Goal: Task Accomplishment & Management: Use online tool/utility

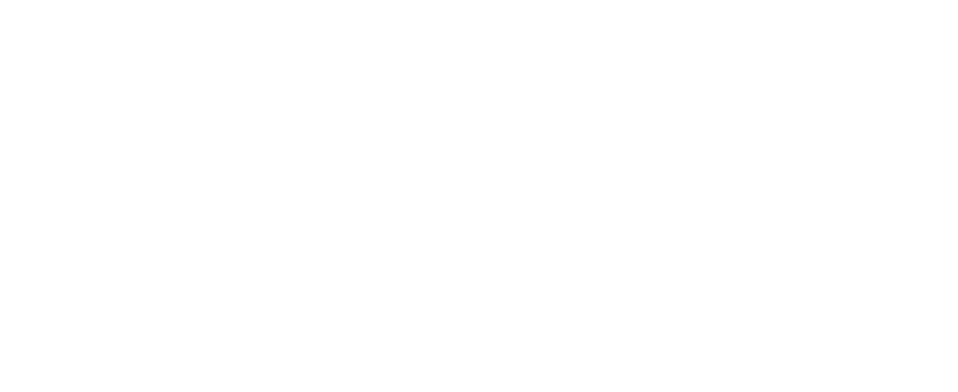
click at [870, 0] on html at bounding box center [479, 0] width 958 height 0
click at [864, 0] on html at bounding box center [479, 0] width 958 height 0
click at [867, 0] on html at bounding box center [479, 0] width 958 height 0
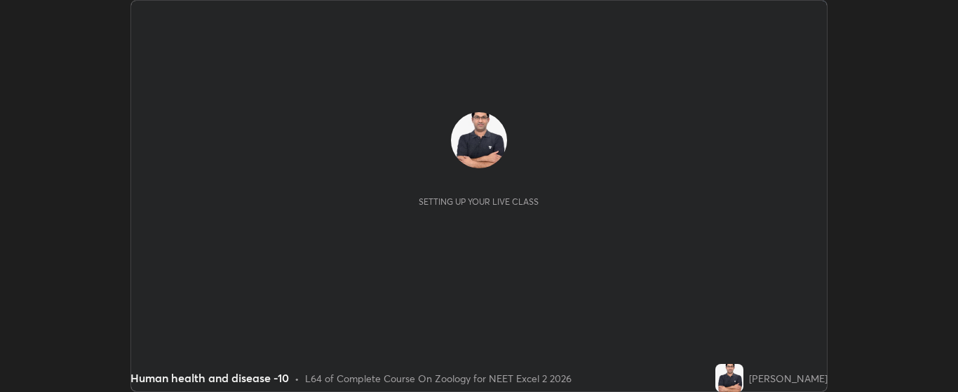
scroll to position [392, 958]
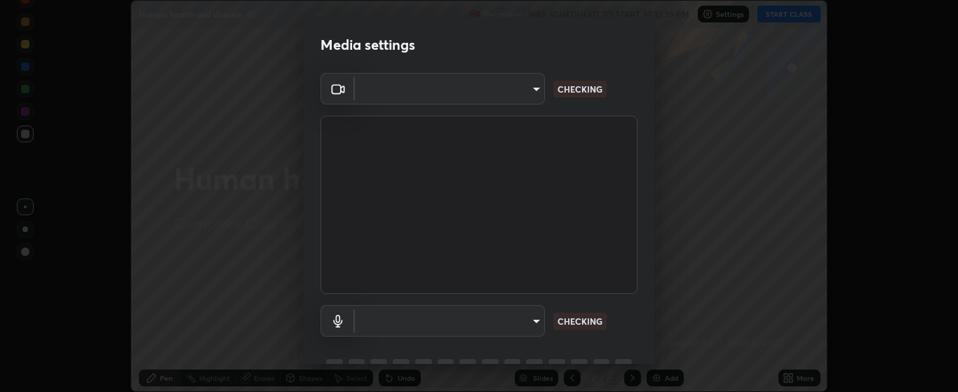
type input "bdf1d9f3bca52f971e18e8a0044631de21cc90e990e9184687b770e2af72e9a3"
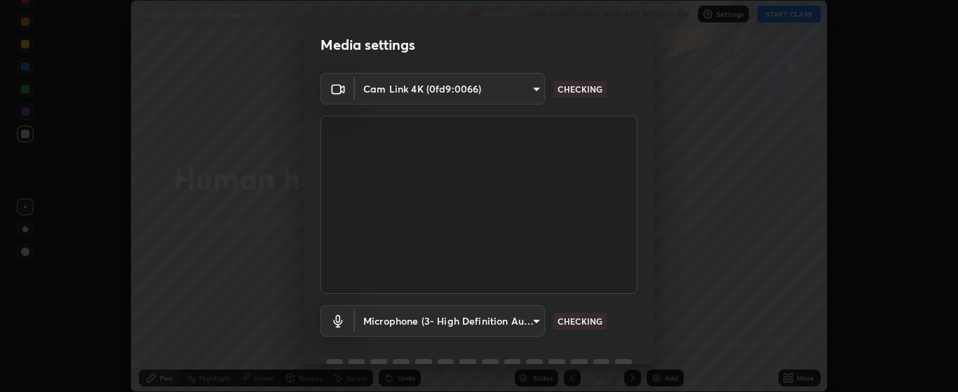
scroll to position [68, 0]
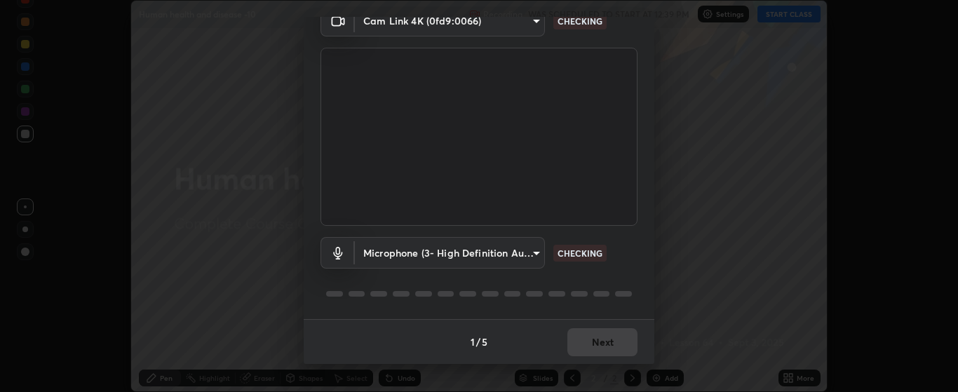
click at [537, 248] on body "Erase all Human health and disease -10 Recording WAS SCHEDULED TO START AT 12:3…" at bounding box center [479, 196] width 958 height 392
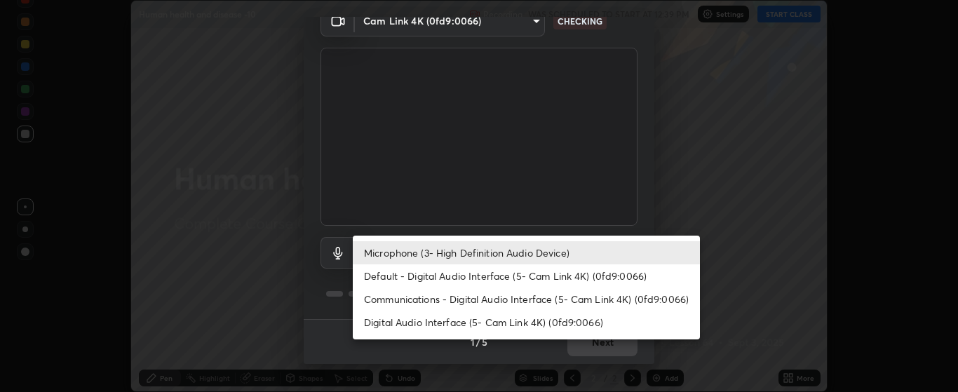
click at [575, 274] on li "Default - Digital Audio Interface (5- Cam Link 4K) (0fd9:0066)" at bounding box center [526, 275] width 347 height 23
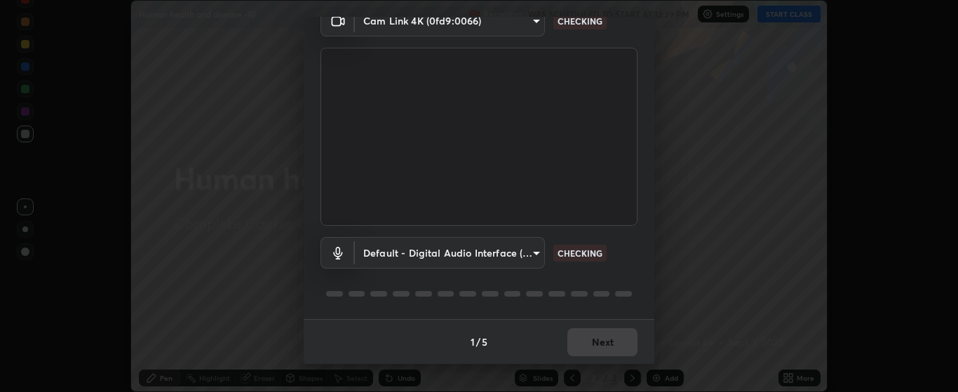
type input "default"
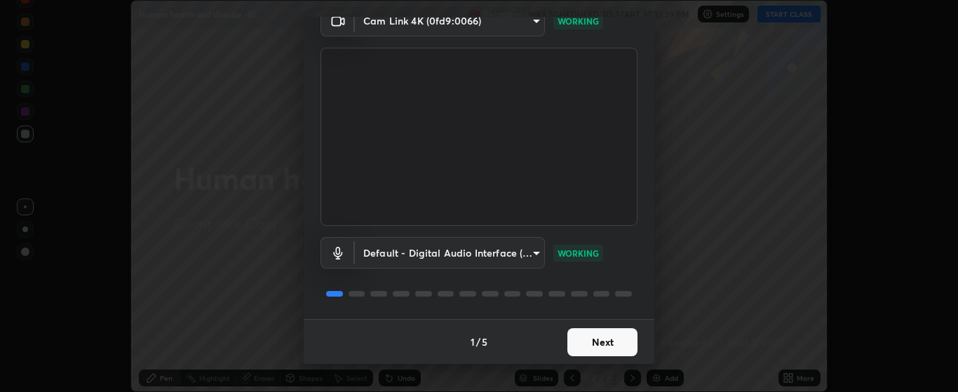
click at [598, 337] on button "Next" at bounding box center [603, 342] width 70 height 28
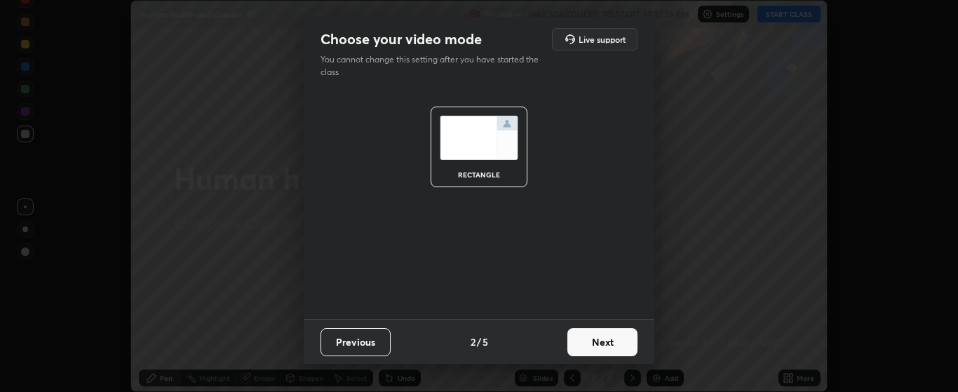
scroll to position [0, 0]
click at [605, 342] on button "Next" at bounding box center [603, 342] width 70 height 28
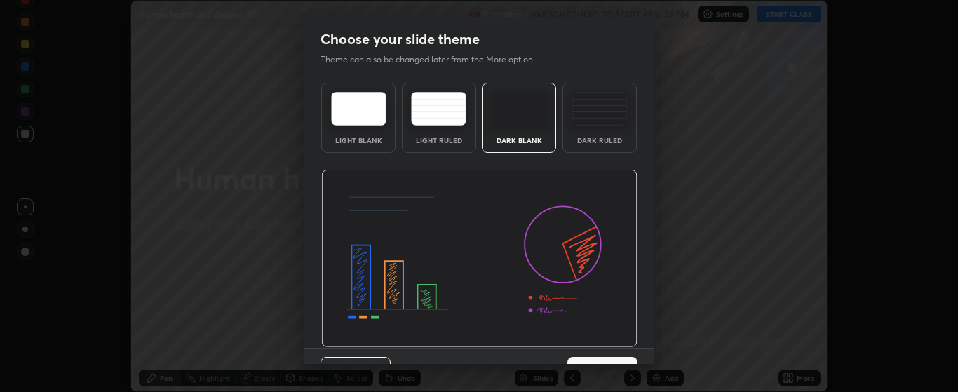
scroll to position [29, 0]
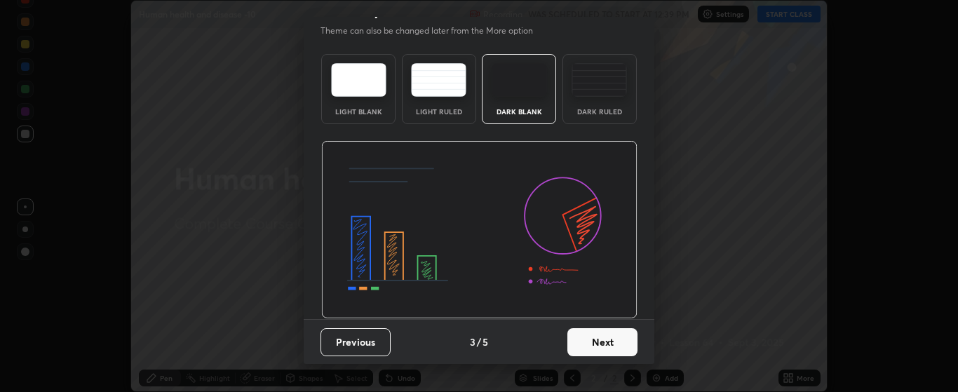
click at [601, 337] on button "Next" at bounding box center [603, 342] width 70 height 28
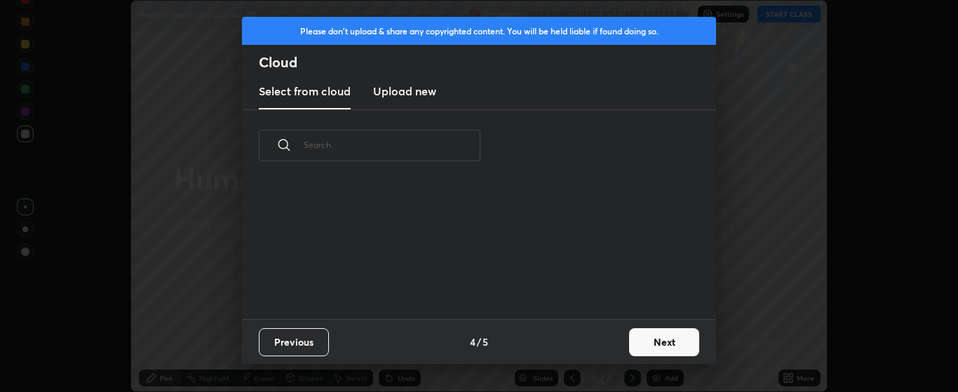
scroll to position [5, 8]
click at [649, 338] on button "Next" at bounding box center [664, 342] width 70 height 28
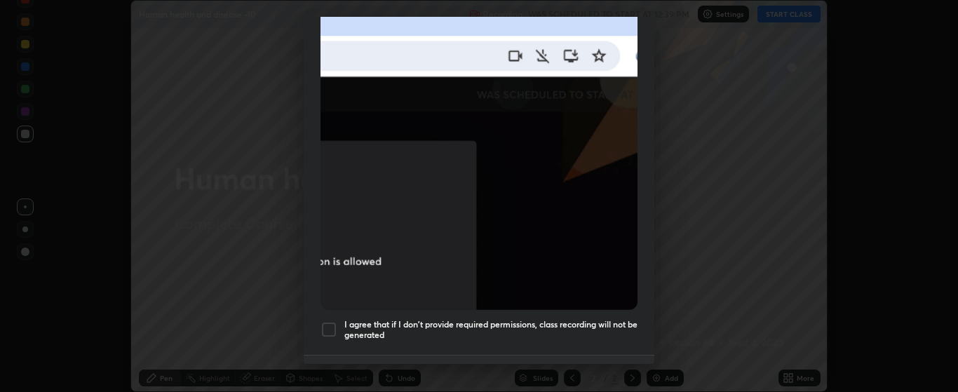
scroll to position [323, 0]
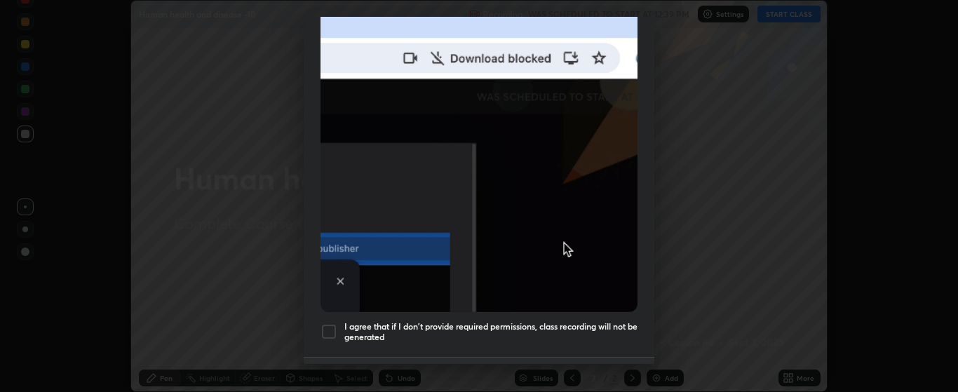
click at [333, 323] on div at bounding box center [329, 331] width 17 height 17
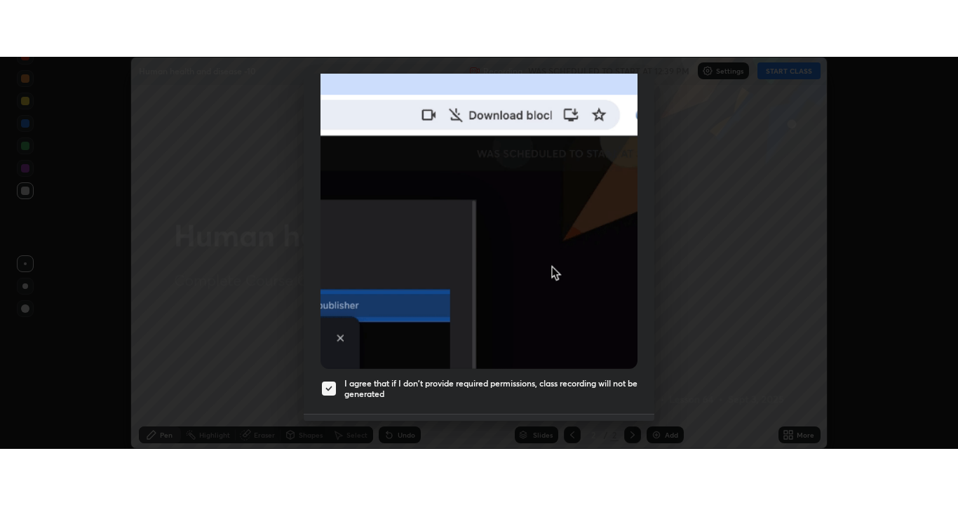
scroll to position [354, 0]
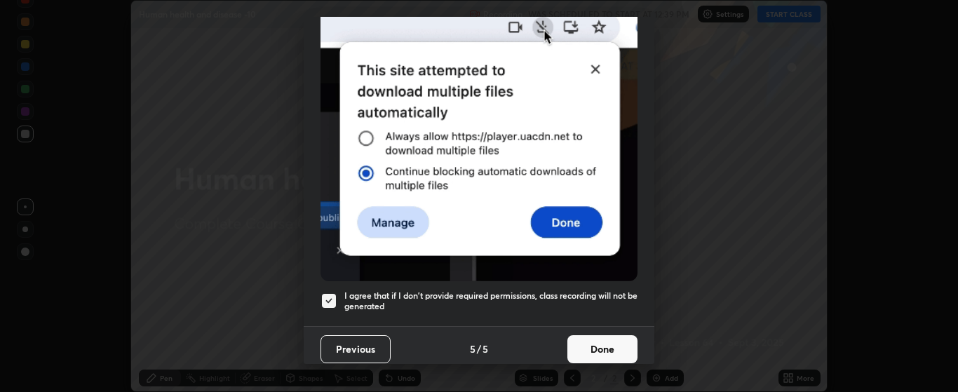
click at [611, 340] on button "Done" at bounding box center [603, 349] width 70 height 28
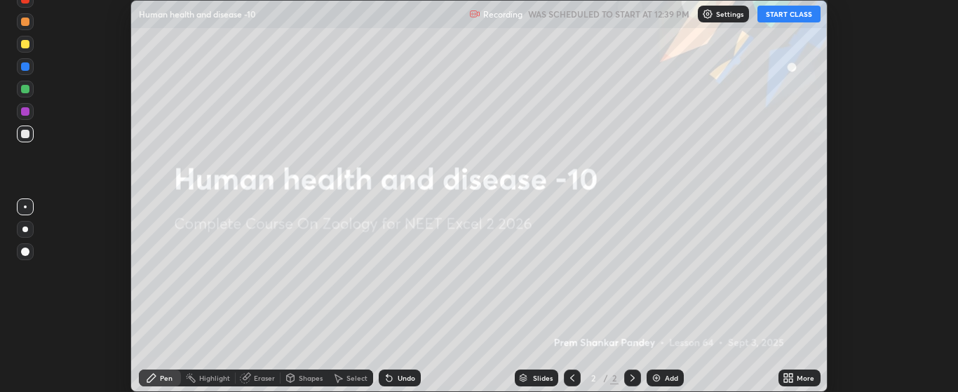
click at [782, 13] on button "START CLASS" at bounding box center [789, 14] width 63 height 17
click at [789, 377] on icon at bounding box center [788, 378] width 11 height 11
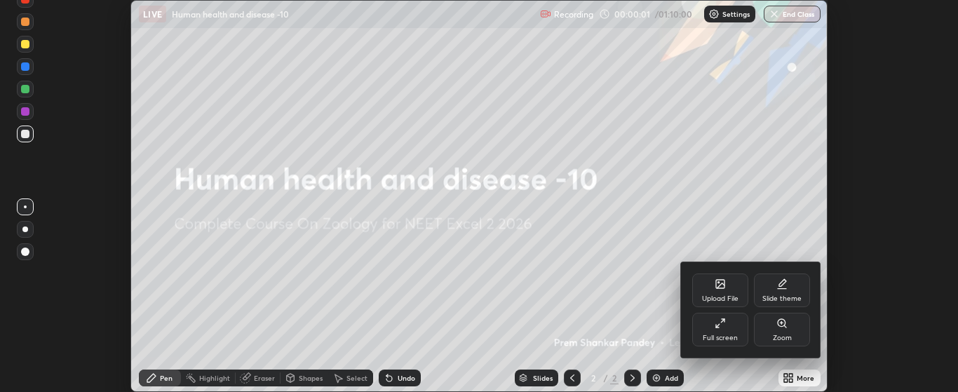
click at [725, 325] on icon at bounding box center [720, 323] width 11 height 11
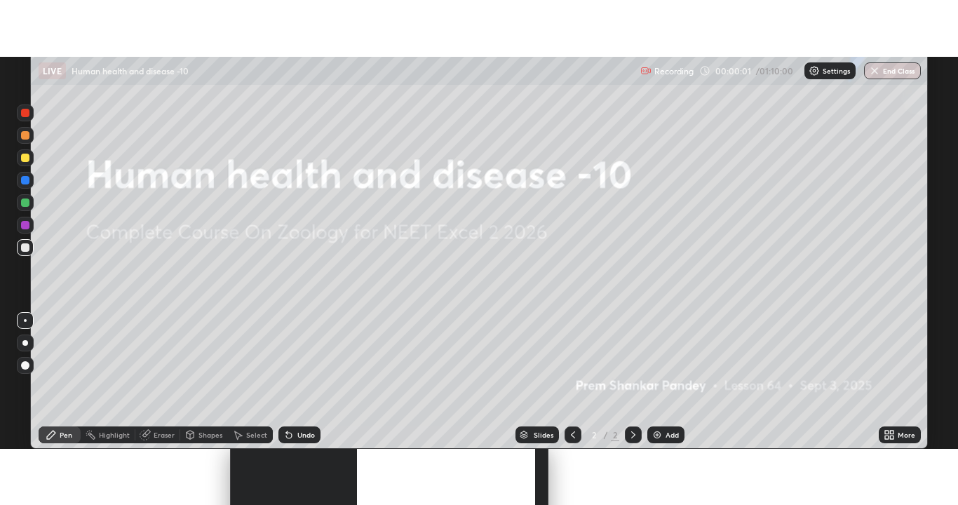
scroll to position [505, 958]
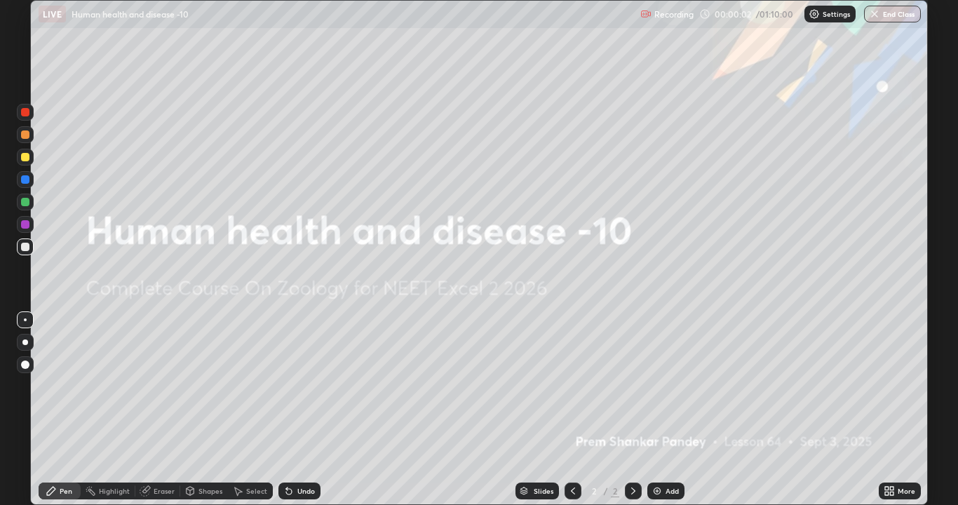
click at [657, 391] on img at bounding box center [657, 490] width 11 height 11
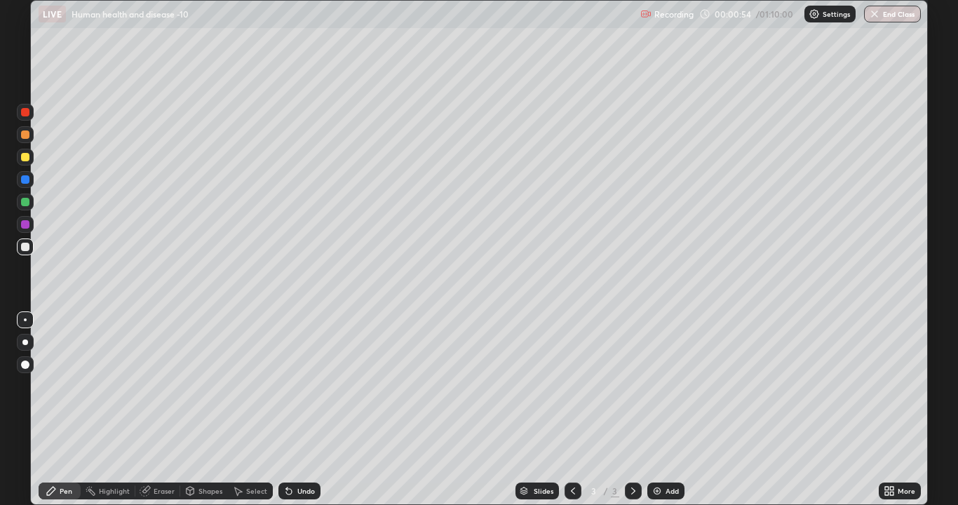
click at [26, 340] on div at bounding box center [25, 343] width 6 height 6
click at [25, 344] on div at bounding box center [25, 343] width 6 height 6
click at [27, 203] on div at bounding box center [25, 202] width 8 height 8
click at [29, 199] on div at bounding box center [25, 202] width 17 height 17
click at [30, 246] on div at bounding box center [25, 247] width 17 height 17
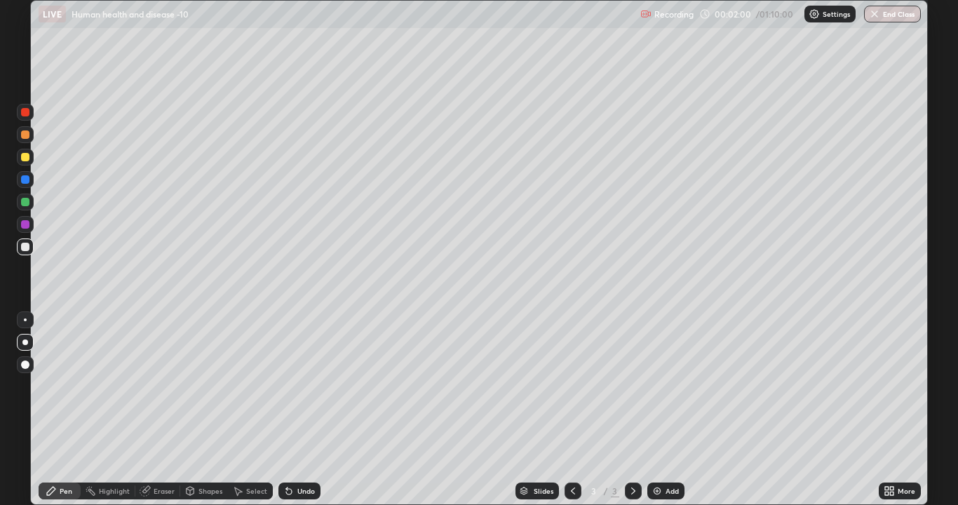
click at [30, 246] on div at bounding box center [25, 247] width 17 height 17
click at [655, 391] on img at bounding box center [657, 490] width 11 height 11
click at [162, 391] on div "Eraser" at bounding box center [164, 491] width 21 height 7
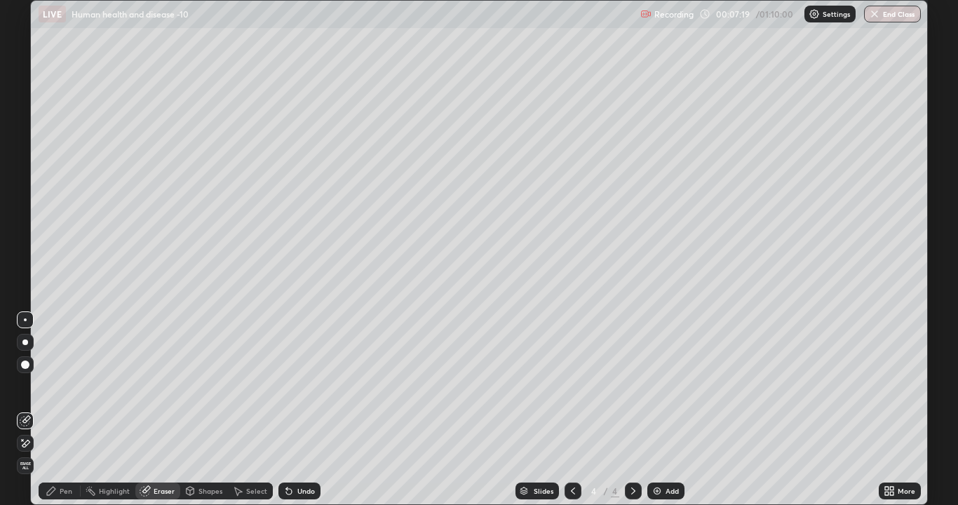
click at [194, 391] on icon at bounding box center [190, 490] width 11 height 11
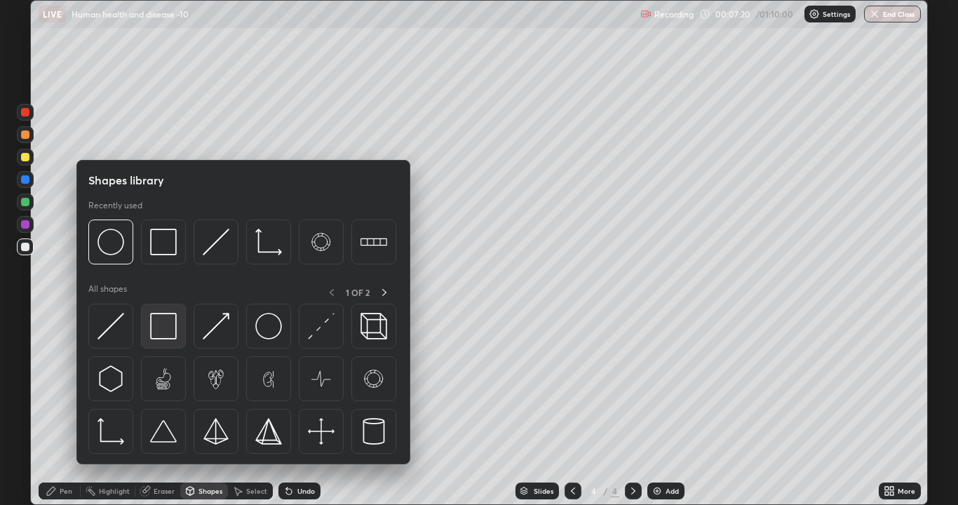
click at [166, 319] on img at bounding box center [163, 326] width 27 height 27
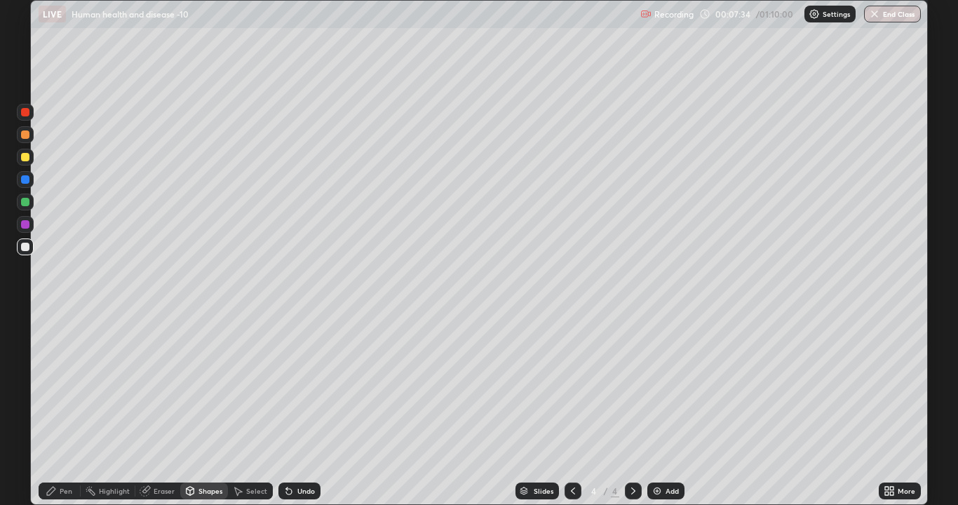
click at [287, 391] on icon at bounding box center [289, 492] width 6 height 6
click at [65, 391] on div "Pen" at bounding box center [66, 491] width 13 height 7
click at [27, 246] on div at bounding box center [25, 247] width 8 height 8
click at [27, 114] on div at bounding box center [25, 112] width 8 height 8
click at [27, 135] on div at bounding box center [25, 134] width 8 height 8
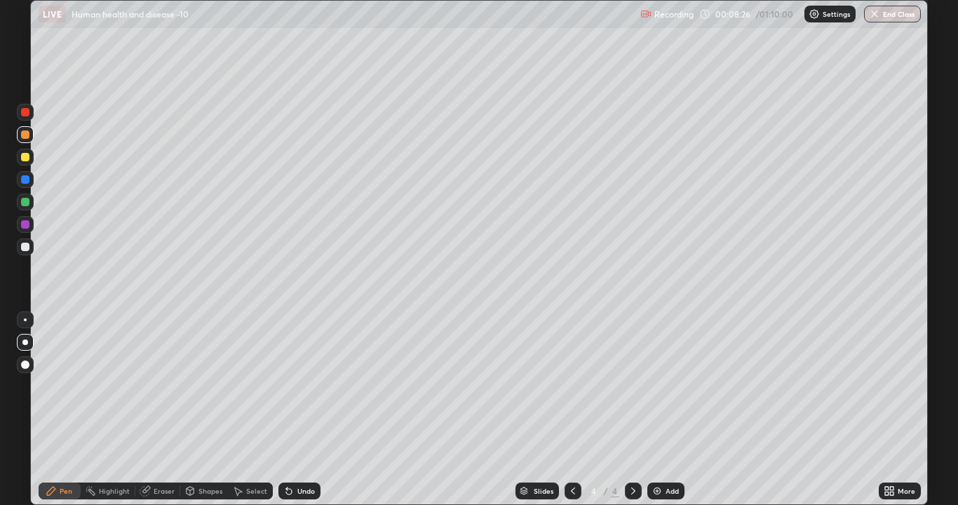
click at [26, 156] on div at bounding box center [25, 157] width 8 height 8
click at [191, 391] on icon at bounding box center [191, 491] width 8 height 8
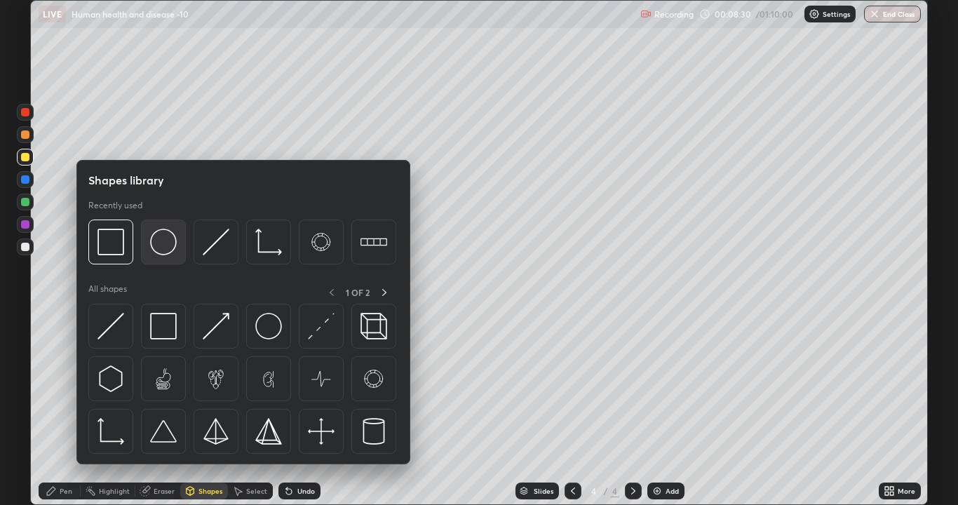
click at [169, 244] on img at bounding box center [163, 242] width 27 height 27
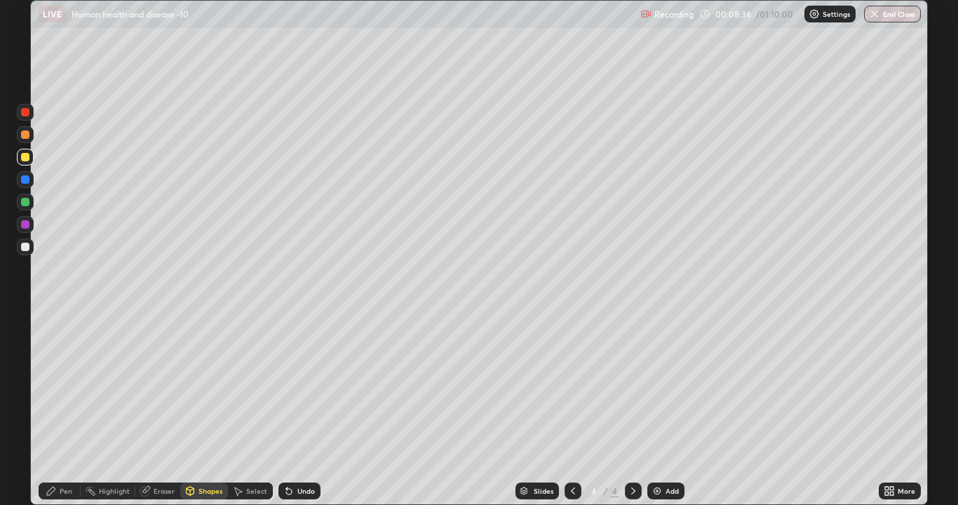
click at [288, 391] on icon at bounding box center [289, 492] width 6 height 6
click at [286, 391] on icon at bounding box center [289, 492] width 6 height 6
click at [59, 391] on div "Pen" at bounding box center [60, 491] width 42 height 17
click at [25, 363] on div at bounding box center [25, 365] width 8 height 8
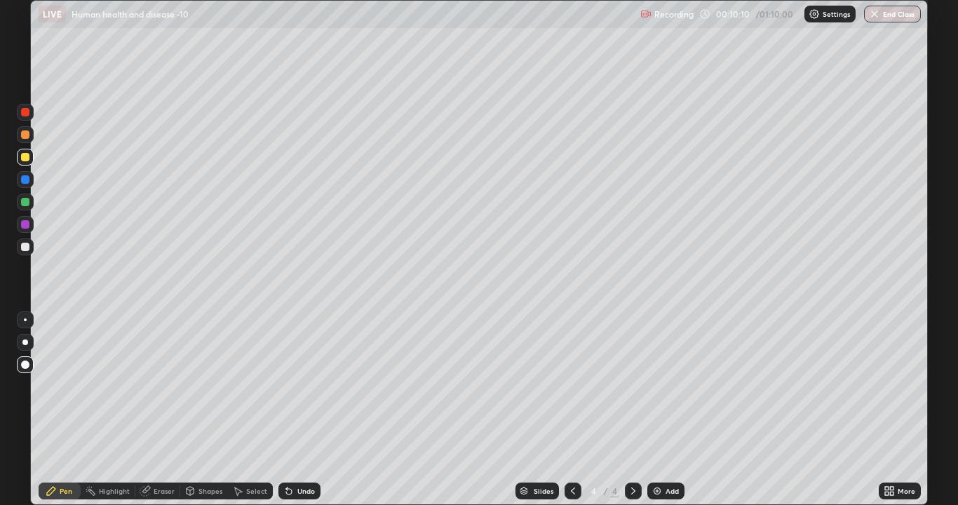
click at [26, 203] on div at bounding box center [25, 202] width 8 height 8
click at [26, 224] on div at bounding box center [25, 224] width 8 height 8
click at [27, 180] on div at bounding box center [25, 179] width 8 height 8
click at [29, 248] on div at bounding box center [25, 247] width 17 height 17
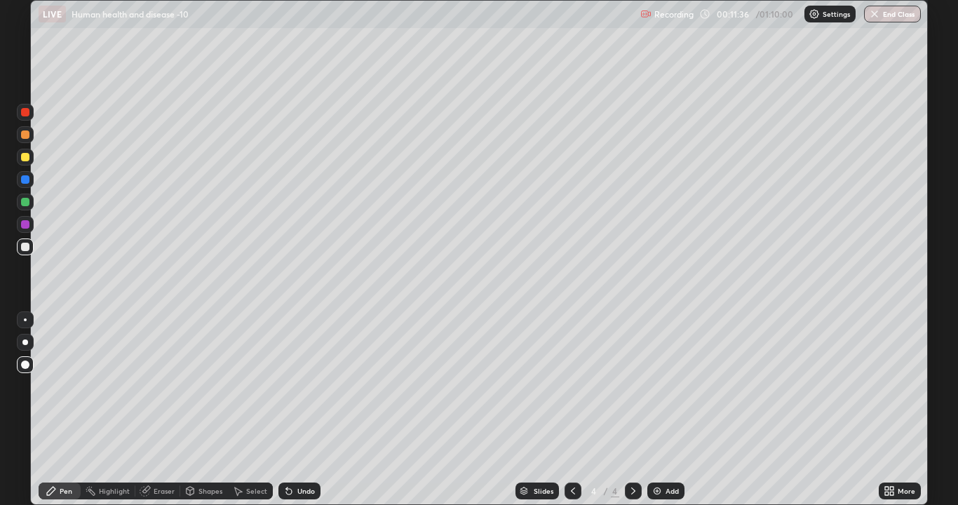
click at [29, 248] on div at bounding box center [25, 247] width 17 height 17
click at [27, 135] on div at bounding box center [25, 134] width 8 height 8
click at [196, 391] on div "Shapes" at bounding box center [204, 491] width 48 height 17
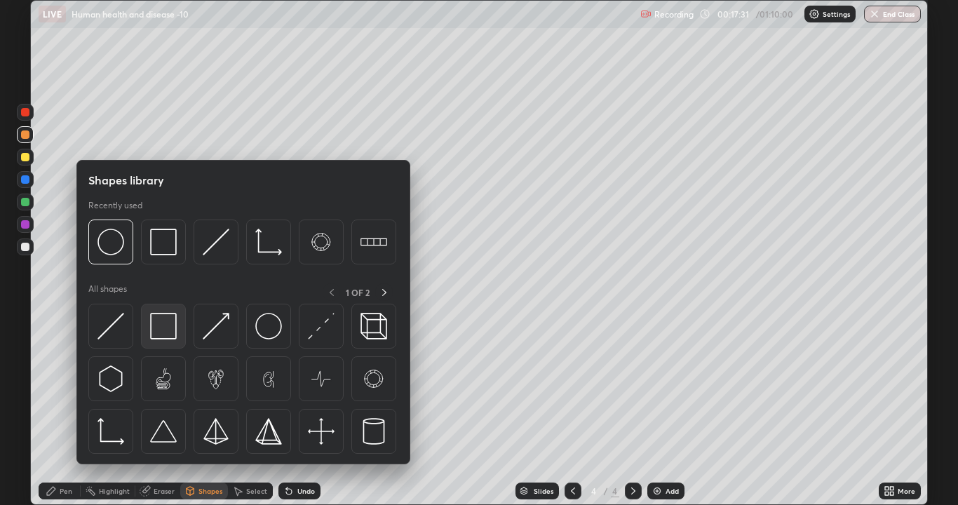
click at [168, 326] on img at bounding box center [163, 326] width 27 height 27
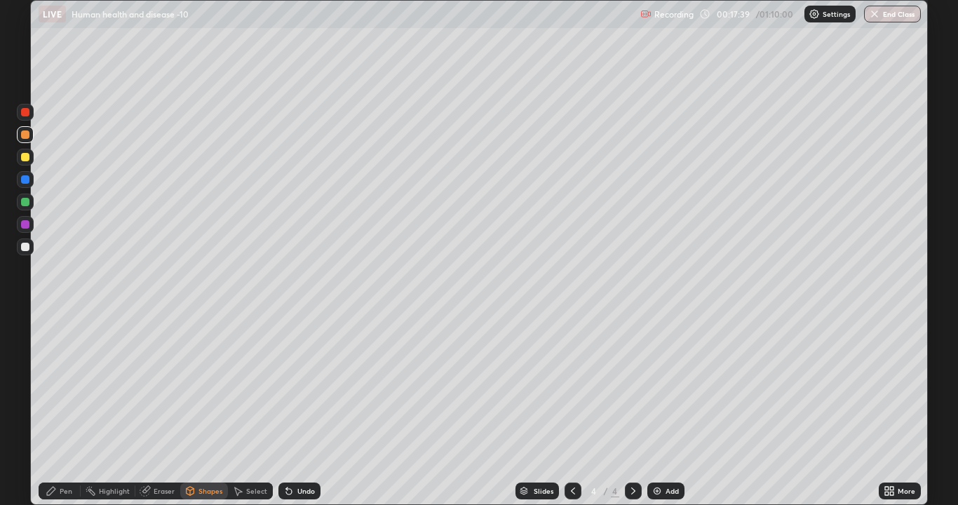
click at [63, 391] on div "Pen" at bounding box center [66, 491] width 13 height 7
click at [653, 391] on img at bounding box center [657, 490] width 11 height 11
click at [27, 248] on div at bounding box center [25, 247] width 8 height 8
click at [189, 391] on icon at bounding box center [191, 490] width 8 height 2
click at [26, 156] on div at bounding box center [25, 157] width 8 height 8
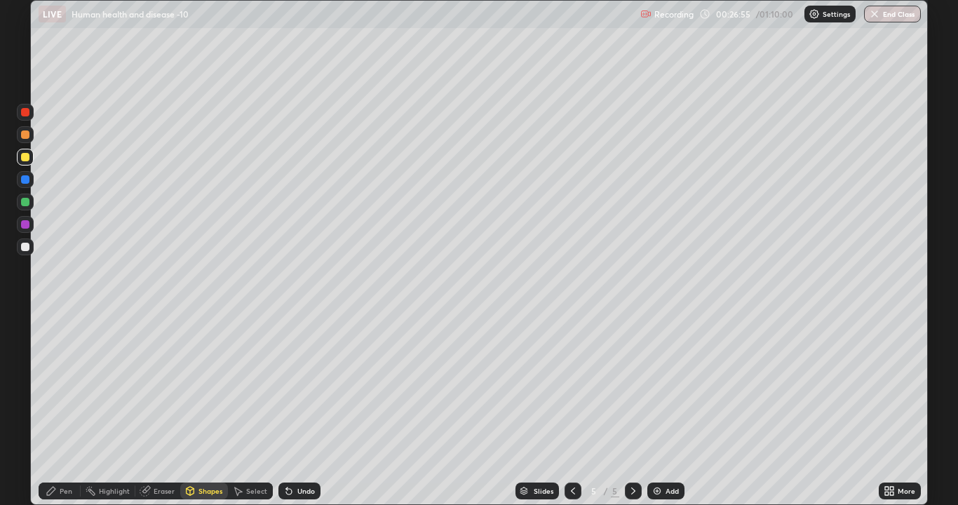
click at [190, 391] on icon at bounding box center [190, 492] width 0 height 5
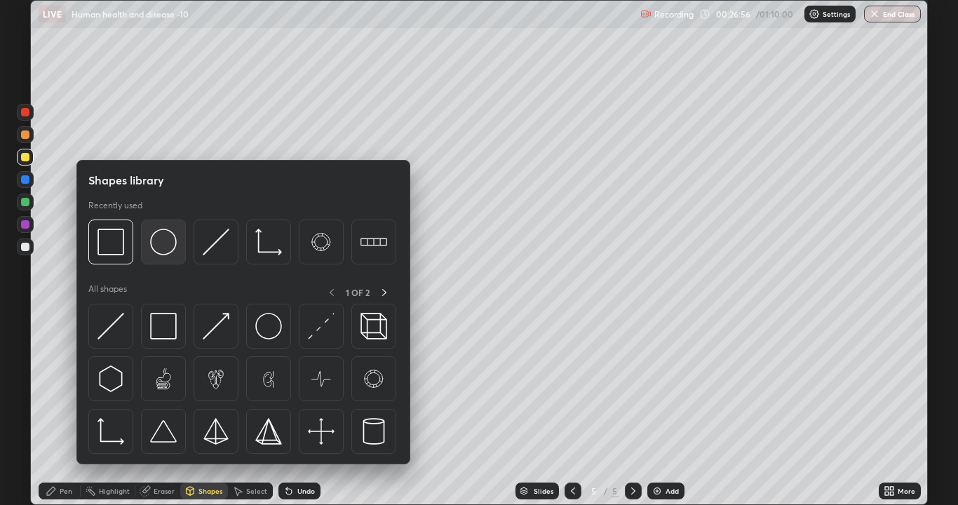
click at [168, 243] on img at bounding box center [163, 242] width 27 height 27
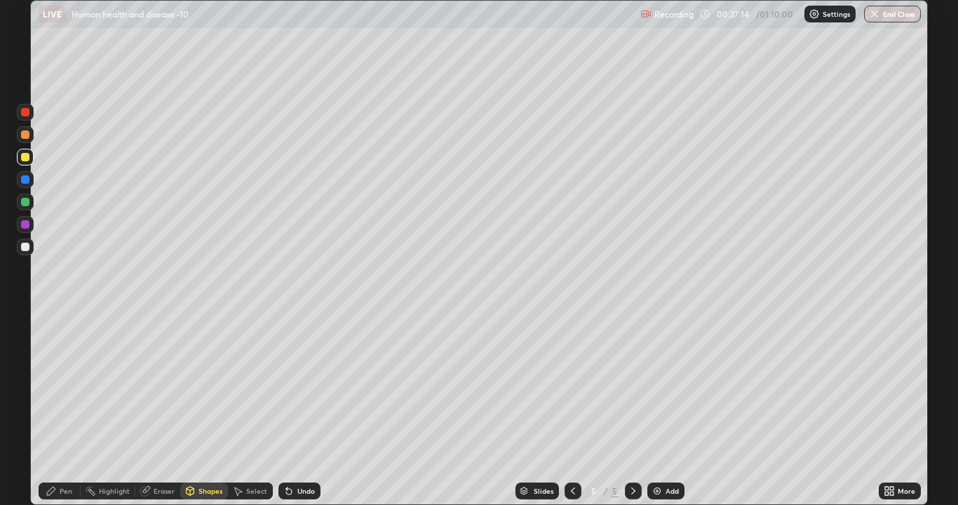
click at [65, 391] on div "Pen" at bounding box center [66, 491] width 13 height 7
click at [25, 113] on div at bounding box center [25, 112] width 8 height 8
click at [25, 180] on div at bounding box center [25, 179] width 8 height 8
click at [27, 136] on div at bounding box center [25, 134] width 8 height 8
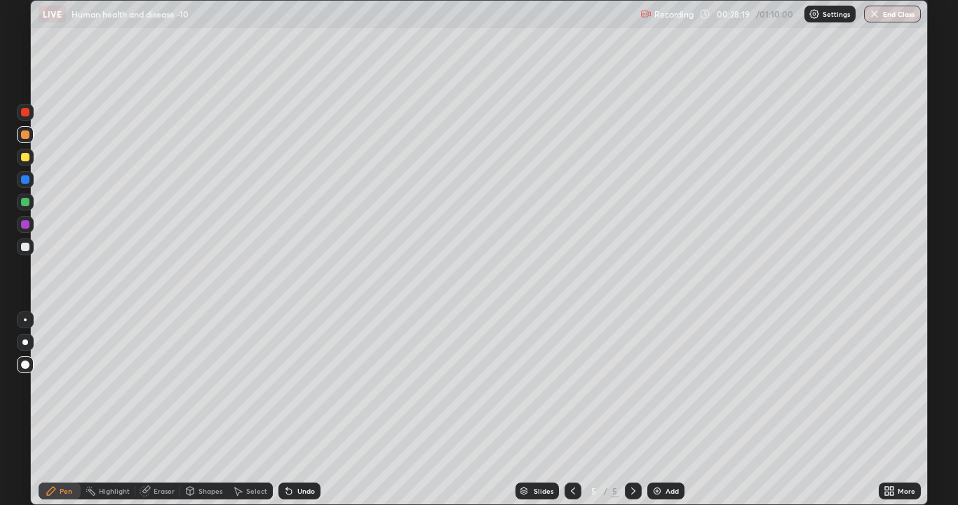
click at [26, 180] on div at bounding box center [25, 179] width 8 height 8
click at [26, 249] on div at bounding box center [25, 247] width 8 height 8
click at [199, 391] on div "Shapes" at bounding box center [211, 491] width 24 height 7
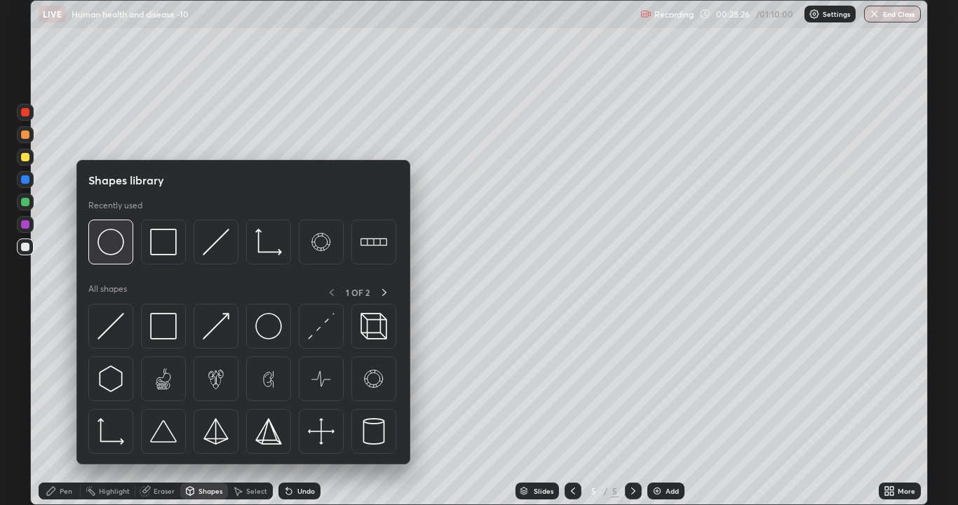
click at [119, 243] on img at bounding box center [111, 242] width 27 height 27
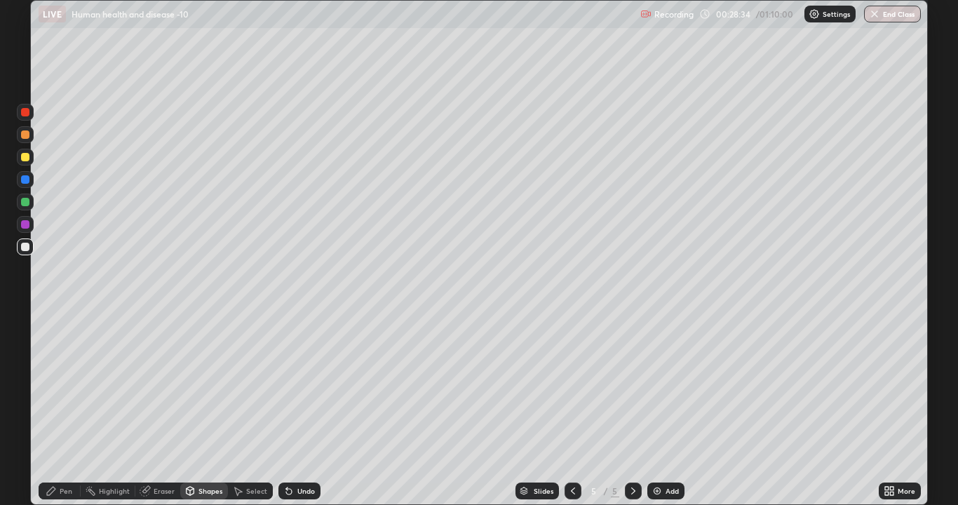
click at [60, 391] on div "Pen" at bounding box center [66, 491] width 13 height 7
click at [24, 202] on div at bounding box center [25, 202] width 8 height 8
click at [27, 248] on div at bounding box center [25, 247] width 8 height 8
click at [28, 337] on div at bounding box center [25, 342] width 17 height 17
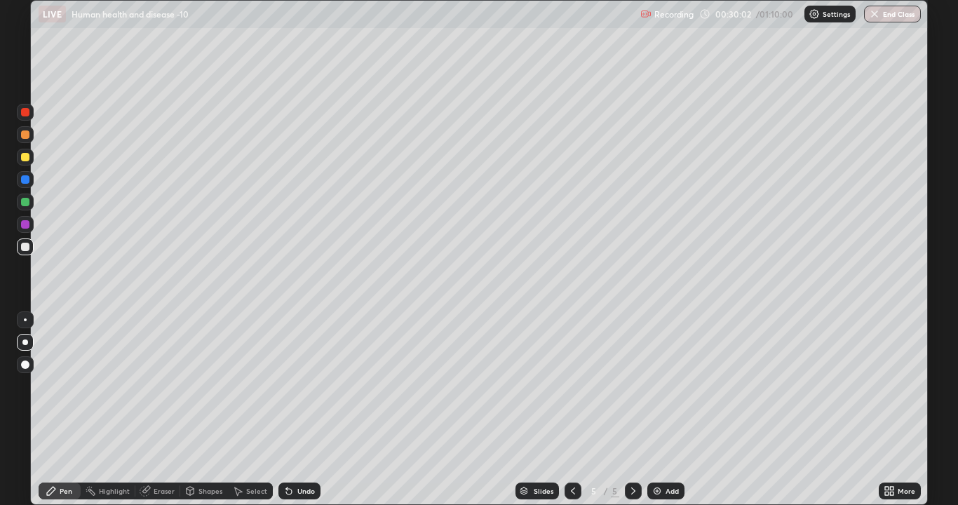
click at [26, 159] on div at bounding box center [25, 157] width 8 height 8
click at [26, 248] on div at bounding box center [25, 247] width 8 height 8
click at [27, 114] on div at bounding box center [25, 112] width 8 height 8
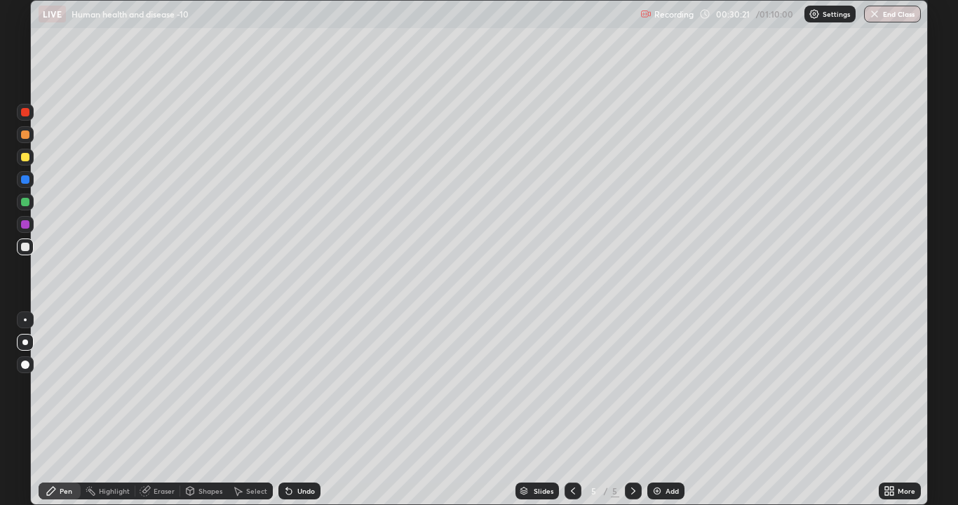
click at [27, 114] on div at bounding box center [25, 112] width 8 height 8
click at [27, 205] on div at bounding box center [25, 202] width 8 height 8
click at [25, 248] on div at bounding box center [25, 247] width 8 height 8
click at [28, 159] on div at bounding box center [25, 157] width 8 height 8
click at [187, 391] on icon at bounding box center [191, 491] width 8 height 8
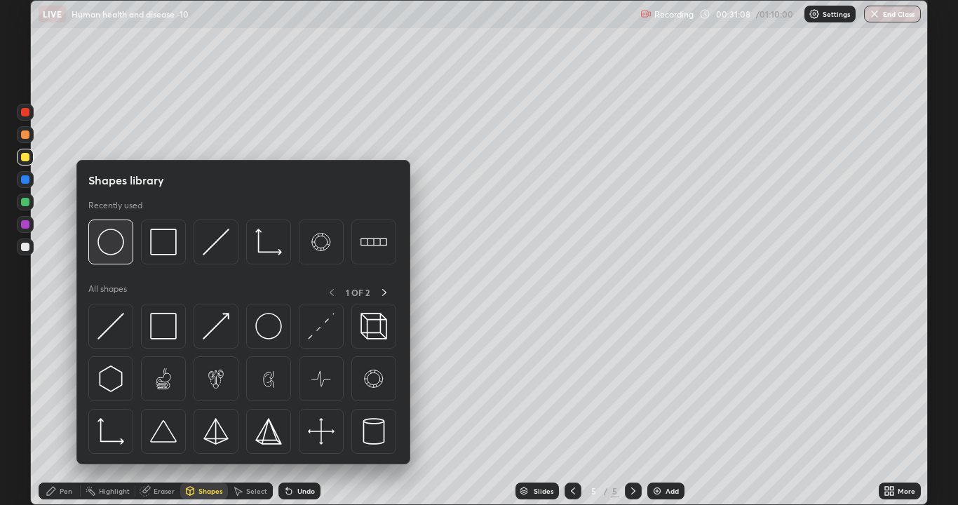
click at [116, 250] on img at bounding box center [111, 242] width 27 height 27
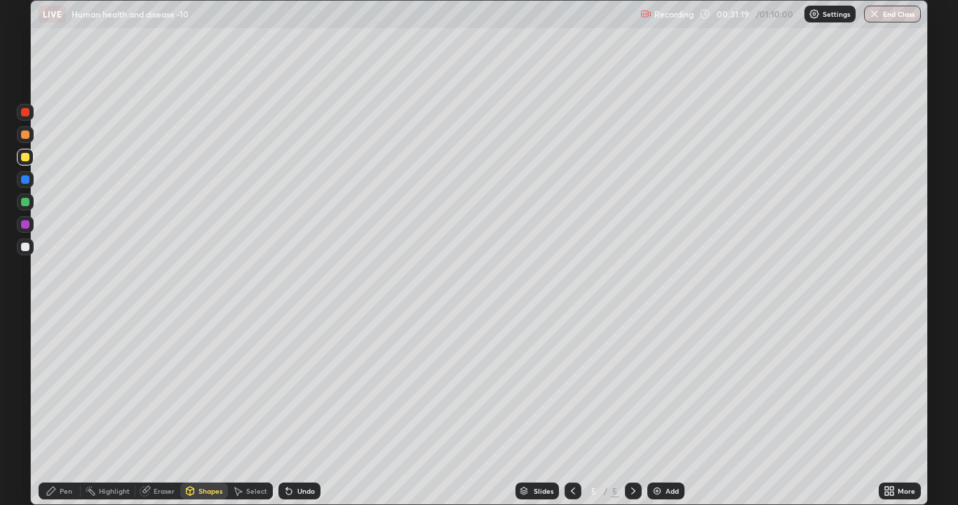
click at [25, 246] on div at bounding box center [25, 247] width 8 height 8
click at [60, 391] on div "Pen" at bounding box center [66, 491] width 13 height 7
click at [25, 155] on div at bounding box center [25, 157] width 8 height 8
click at [199, 391] on div "Shapes" at bounding box center [211, 491] width 24 height 7
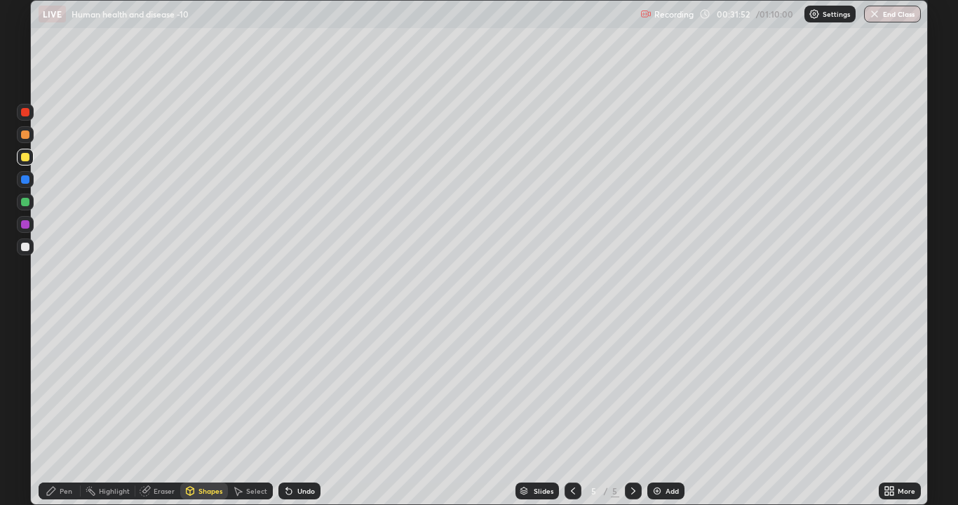
click at [25, 199] on div at bounding box center [25, 202] width 8 height 8
click at [65, 391] on div "Pen" at bounding box center [66, 491] width 13 height 7
click at [27, 157] on div at bounding box center [25, 157] width 8 height 8
click at [199, 391] on div "Shapes" at bounding box center [211, 491] width 24 height 7
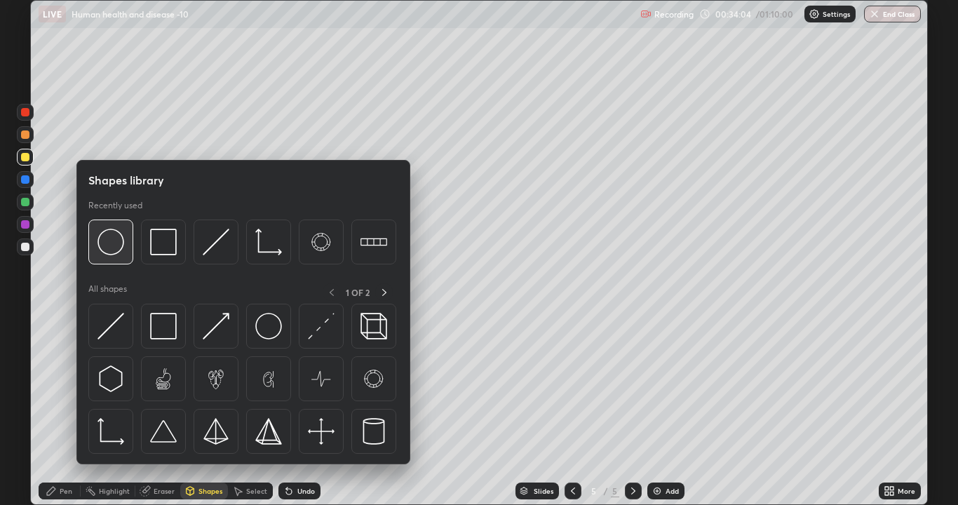
click at [120, 248] on img at bounding box center [111, 242] width 27 height 27
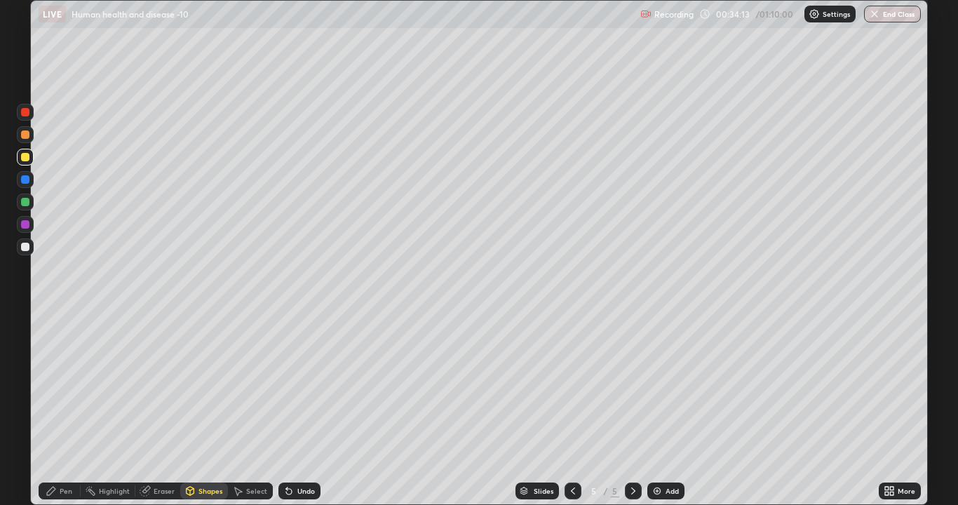
click at [67, 391] on div "Pen" at bounding box center [66, 491] width 13 height 7
click at [25, 199] on div at bounding box center [25, 202] width 8 height 8
click at [888, 391] on icon at bounding box center [889, 490] width 11 height 11
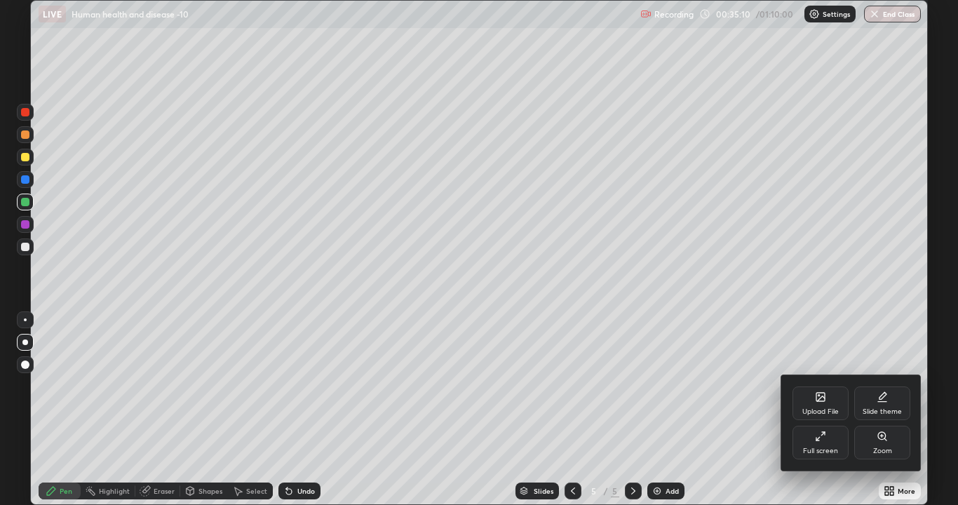
click at [731, 391] on div at bounding box center [479, 252] width 958 height 505
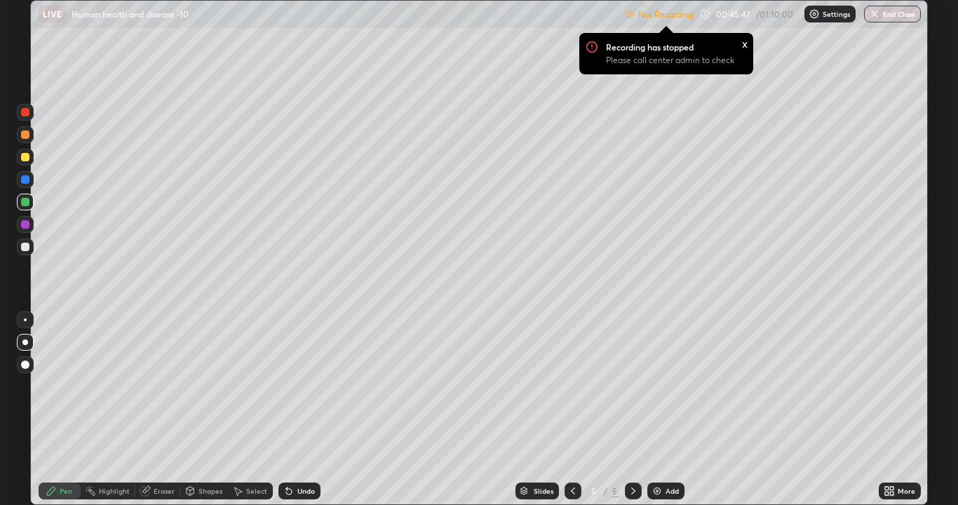
click at [653, 391] on img at bounding box center [657, 490] width 11 height 11
click at [25, 248] on div at bounding box center [25, 247] width 8 height 8
click at [658, 391] on img at bounding box center [657, 490] width 11 height 11
click at [750, 74] on div "Recording has stopped Please call center admin to check x" at bounding box center [666, 54] width 196 height 64
click at [572, 391] on icon at bounding box center [573, 490] width 11 height 11
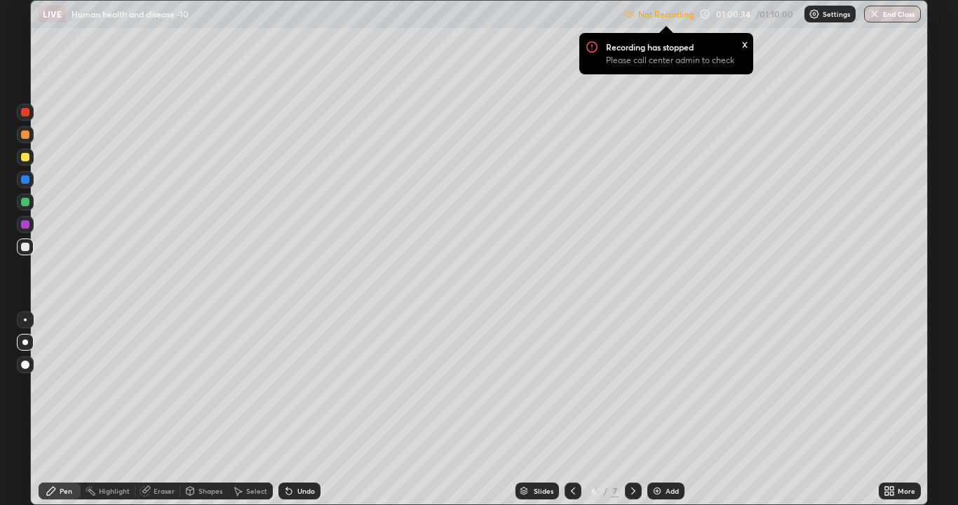
click at [634, 391] on icon at bounding box center [633, 490] width 11 height 11
click at [888, 14] on button "End Class" at bounding box center [893, 14] width 55 height 17
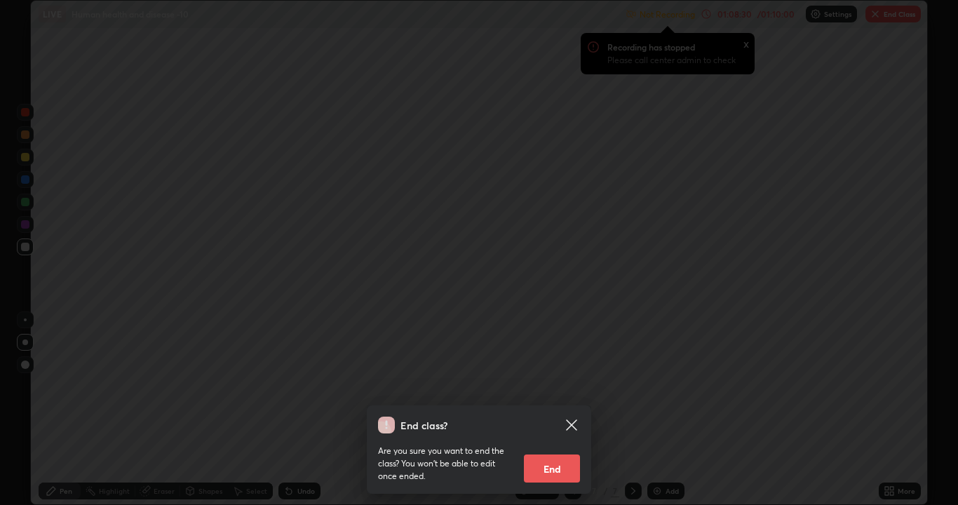
click at [563, 391] on button "End" at bounding box center [552, 469] width 56 height 28
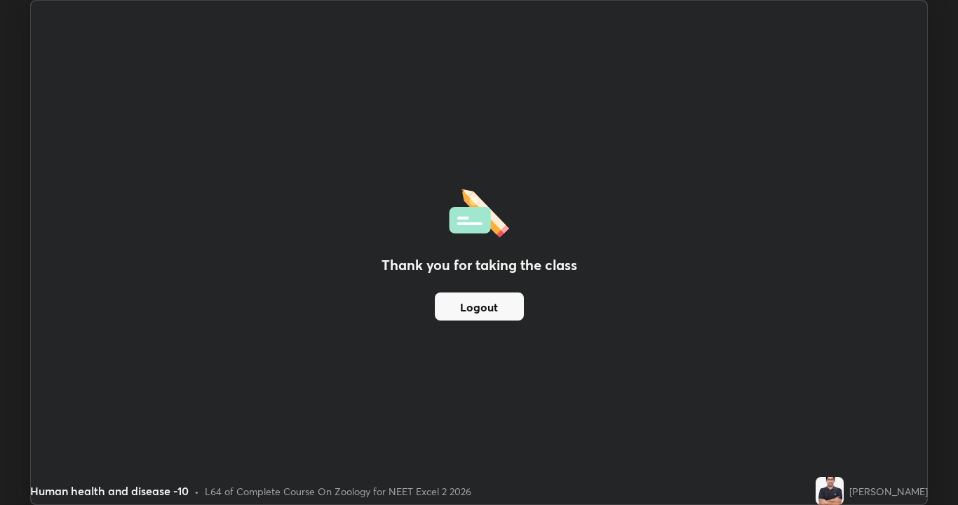
click at [479, 309] on button "Logout" at bounding box center [479, 307] width 89 height 28
click at [483, 306] on button "Logout" at bounding box center [479, 307] width 89 height 28
click at [480, 301] on button "Logout" at bounding box center [479, 307] width 89 height 28
